Goal: Navigation & Orientation: Find specific page/section

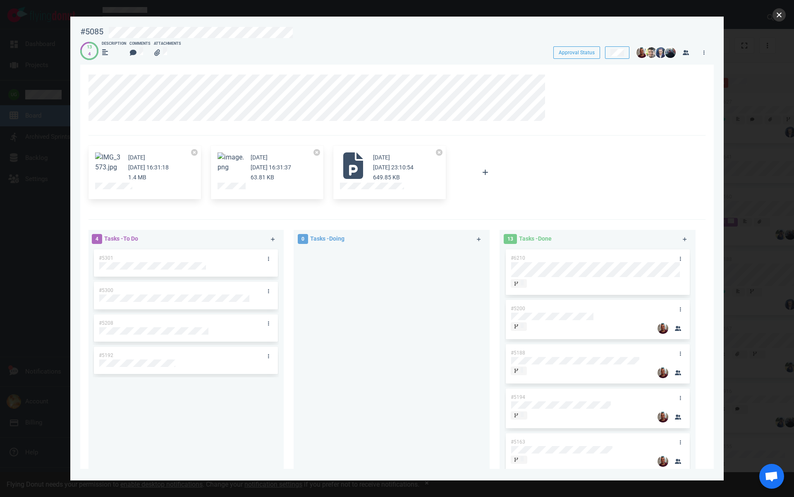
click at [775, 18] on button "close" at bounding box center [779, 14] width 13 height 13
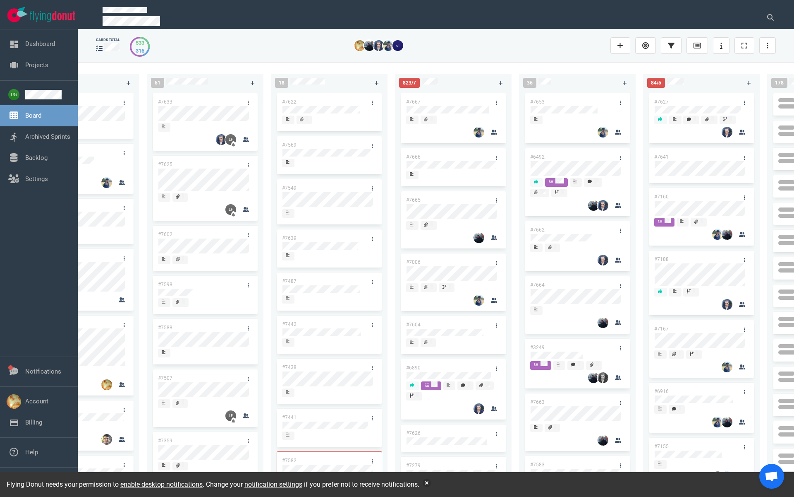
scroll to position [0, 72]
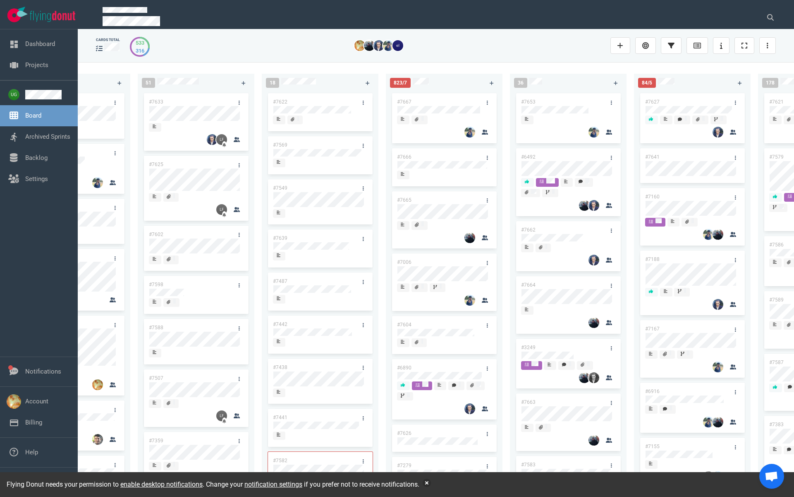
click at [405, 100] on link "#7667" at bounding box center [404, 102] width 14 height 6
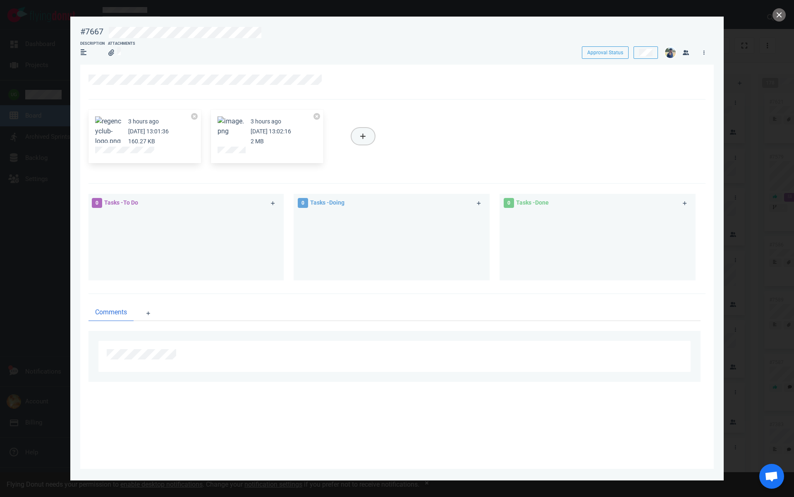
click at [360, 133] on icon at bounding box center [363, 136] width 6 height 7
click at [364, 84] on div at bounding box center [393, 79] width 608 height 10
click at [781, 15] on button "close" at bounding box center [779, 14] width 13 height 13
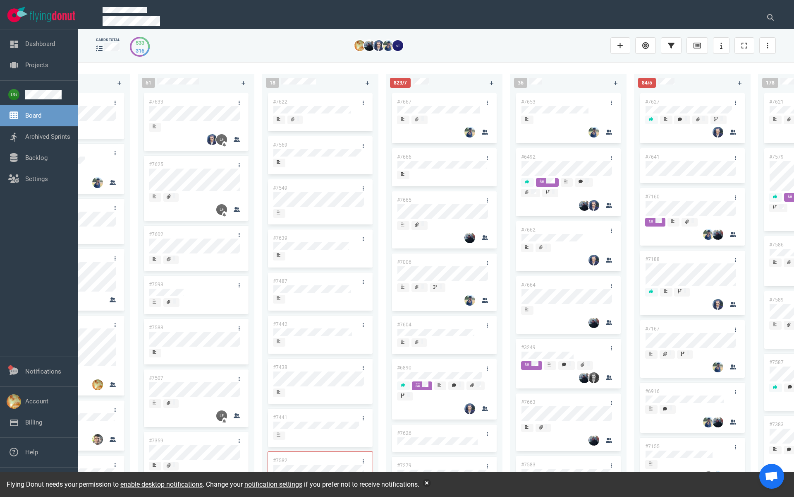
click at [407, 99] on link "#7667" at bounding box center [404, 102] width 14 height 6
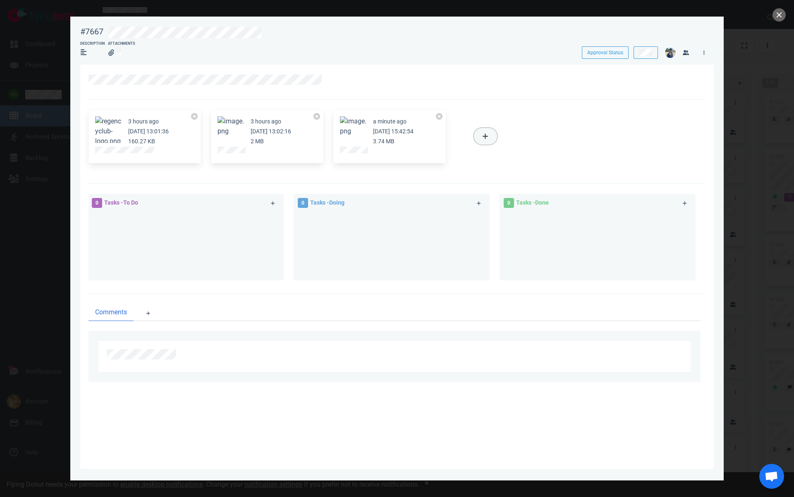
click at [484, 137] on icon at bounding box center [486, 136] width 6 height 7
click at [537, 168] on link "Computer" at bounding box center [523, 165] width 79 height 14
click at [779, 17] on button "close" at bounding box center [779, 14] width 13 height 13
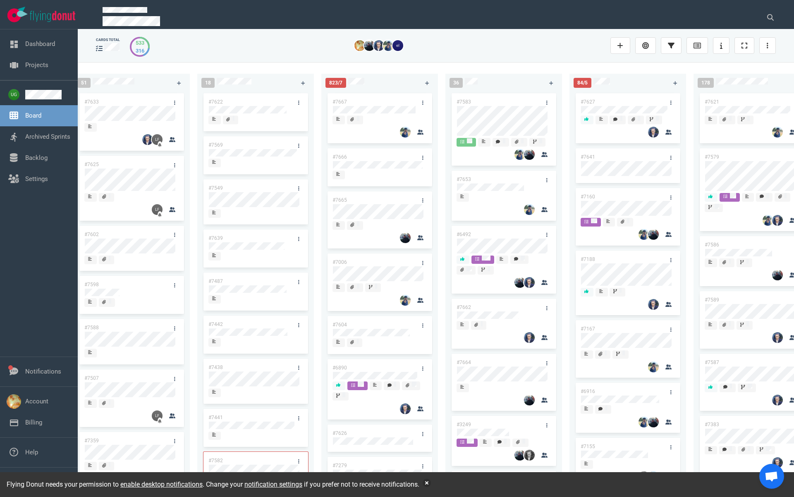
scroll to position [0, 160]
